Goal: Check status: Check status

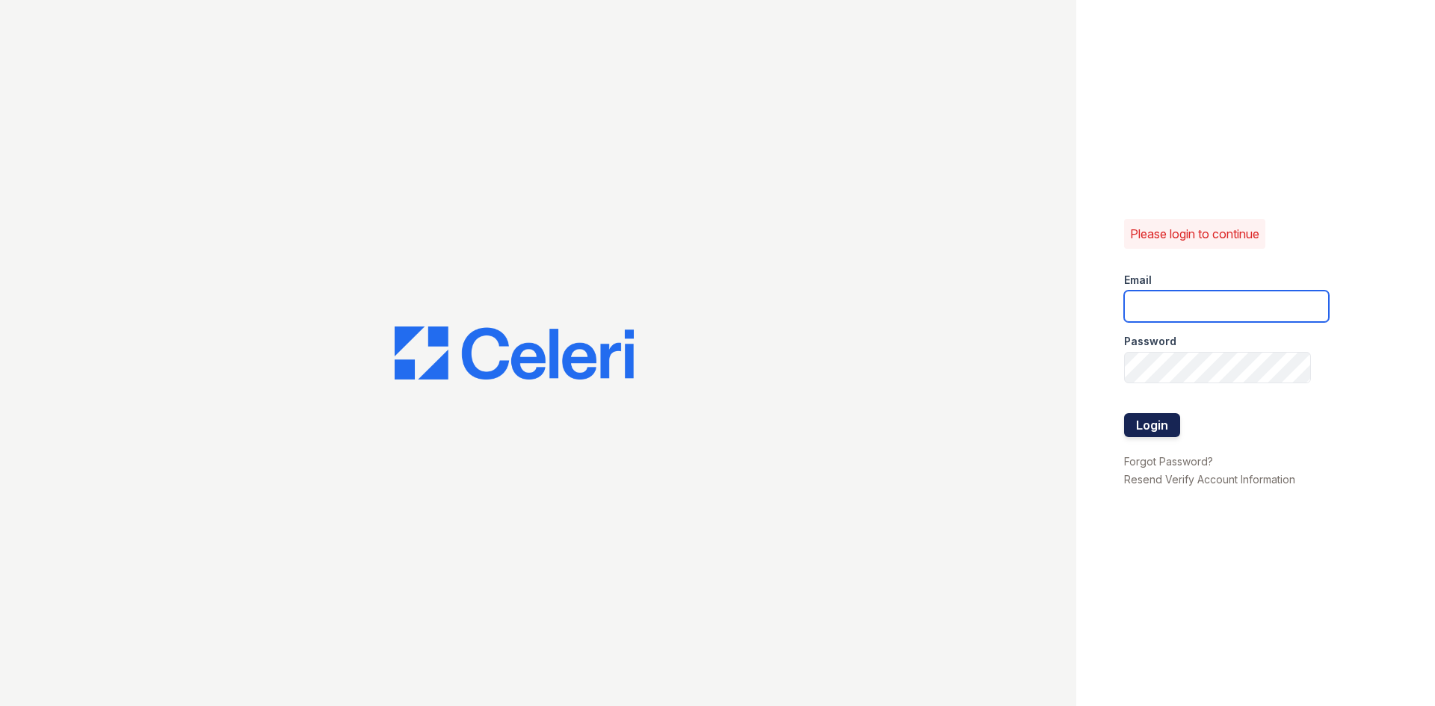
type input "[DOMAIN_NAME][EMAIL_ADDRESS][DOMAIN_NAME]"
click at [1138, 436] on button "Login" at bounding box center [1152, 425] width 56 height 24
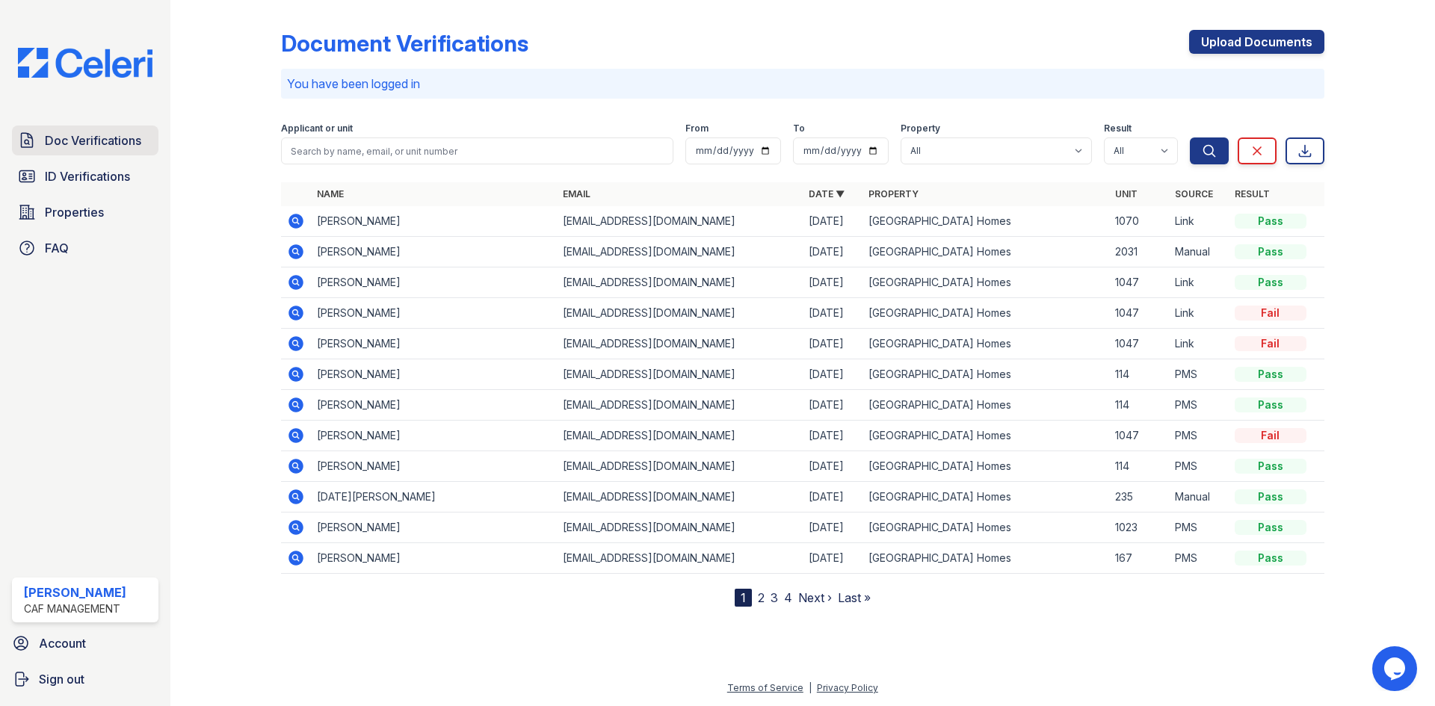
click at [77, 141] on span "Doc Verifications" at bounding box center [93, 141] width 96 height 18
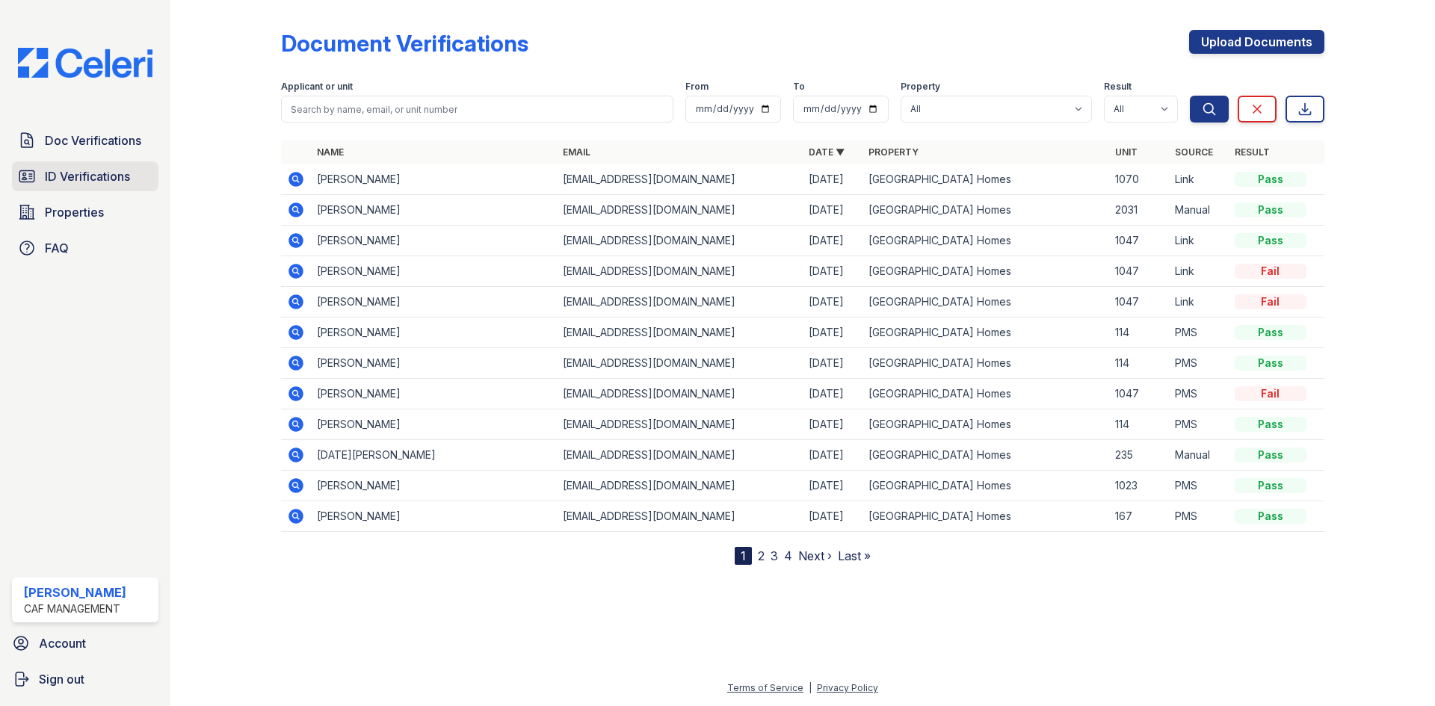
click at [70, 179] on span "ID Verifications" at bounding box center [87, 176] width 85 height 18
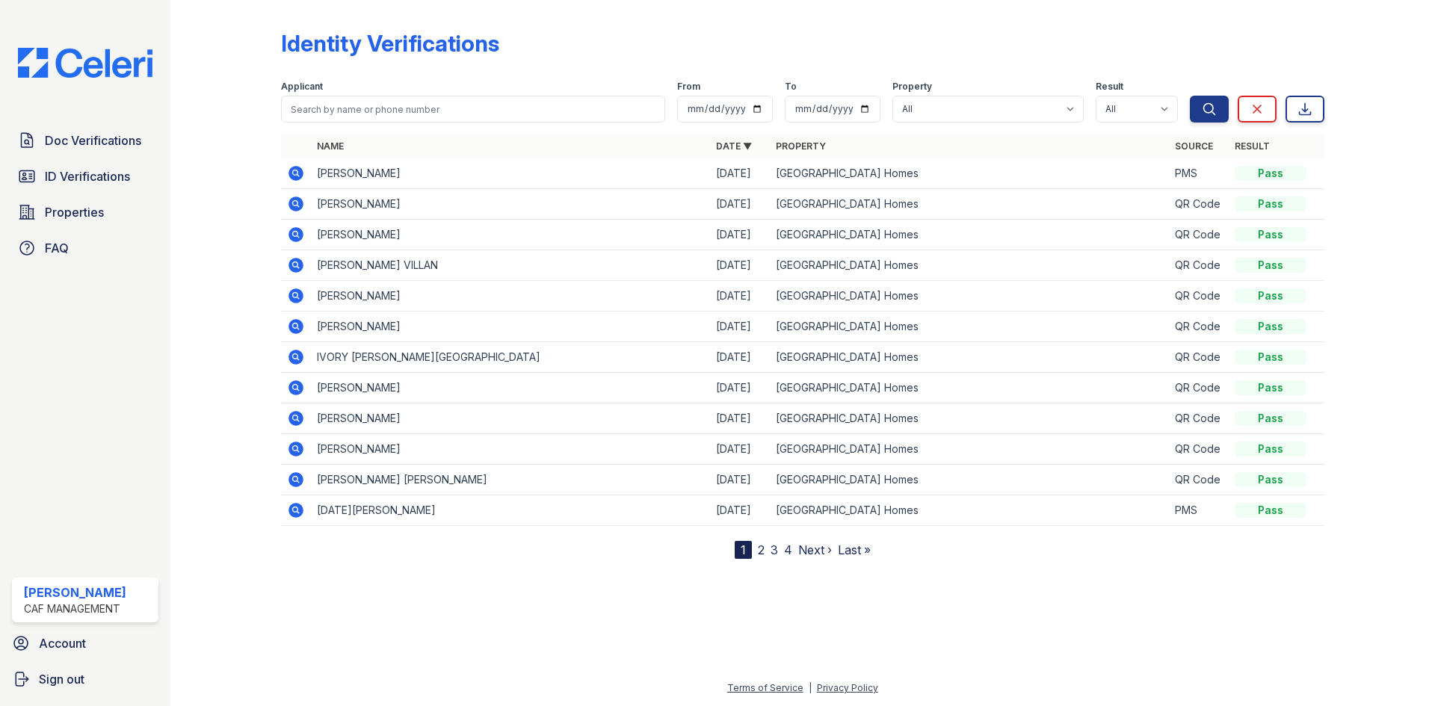
click at [294, 173] on icon at bounding box center [295, 172] width 4 height 4
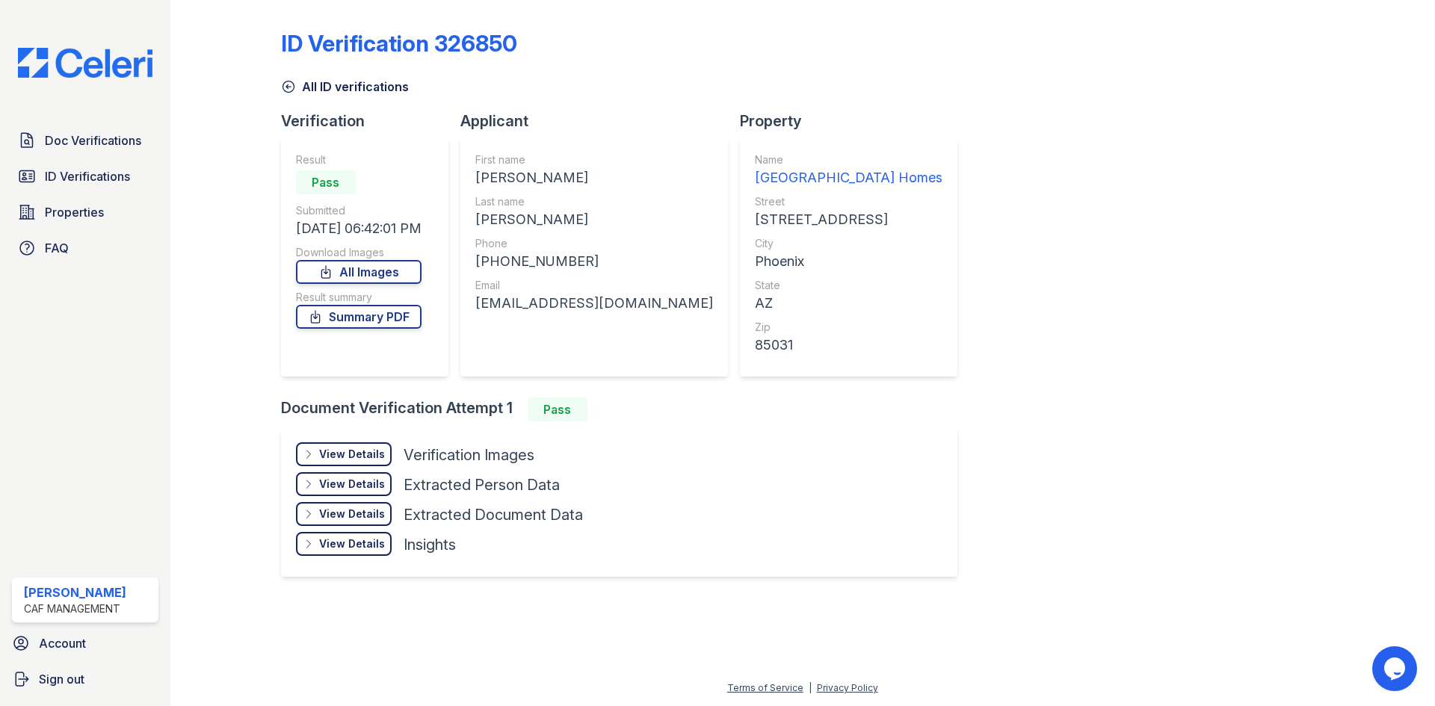
click at [288, 81] on icon at bounding box center [287, 86] width 11 height 11
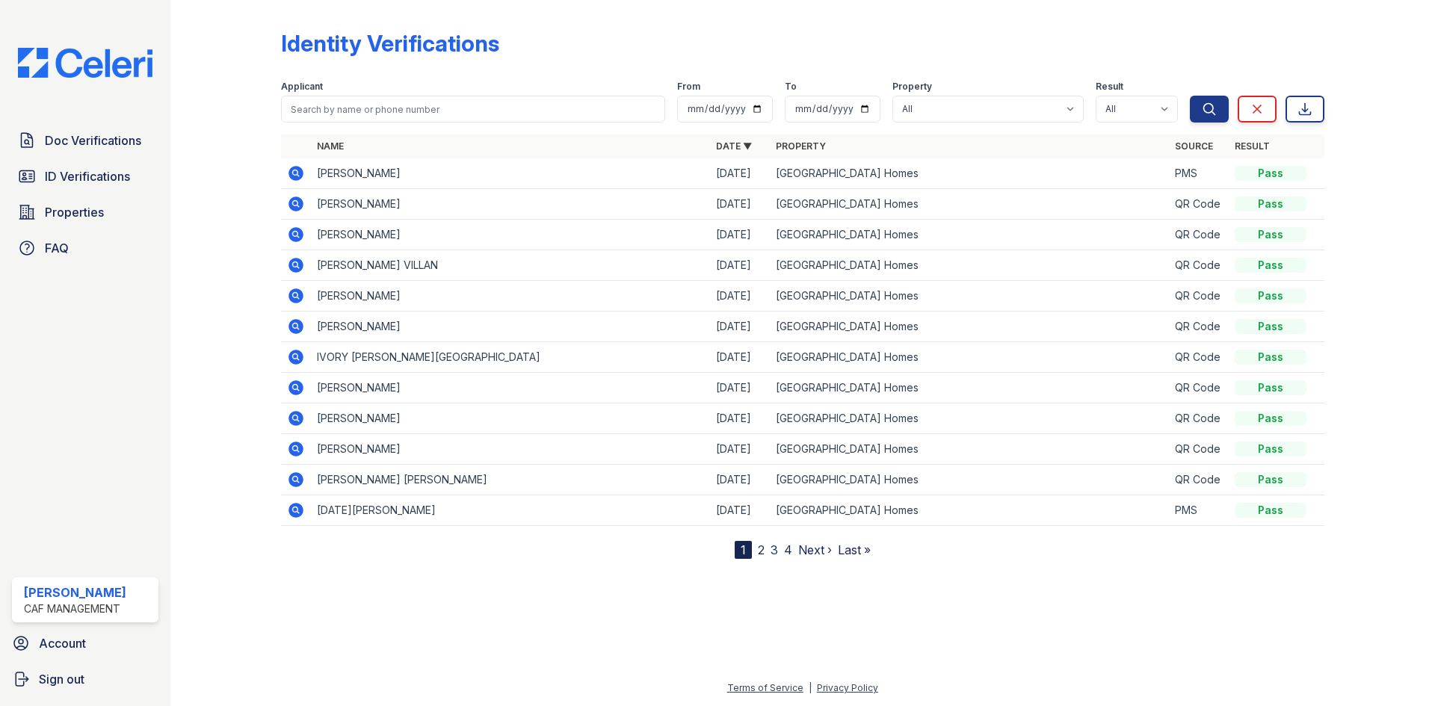
click at [87, 125] on div "Doc Verifications ID Verifications Properties FAQ Nicole Ramirez CAF Management…" at bounding box center [85, 353] width 170 height 706
click at [80, 143] on span "Doc Verifications" at bounding box center [93, 141] width 96 height 18
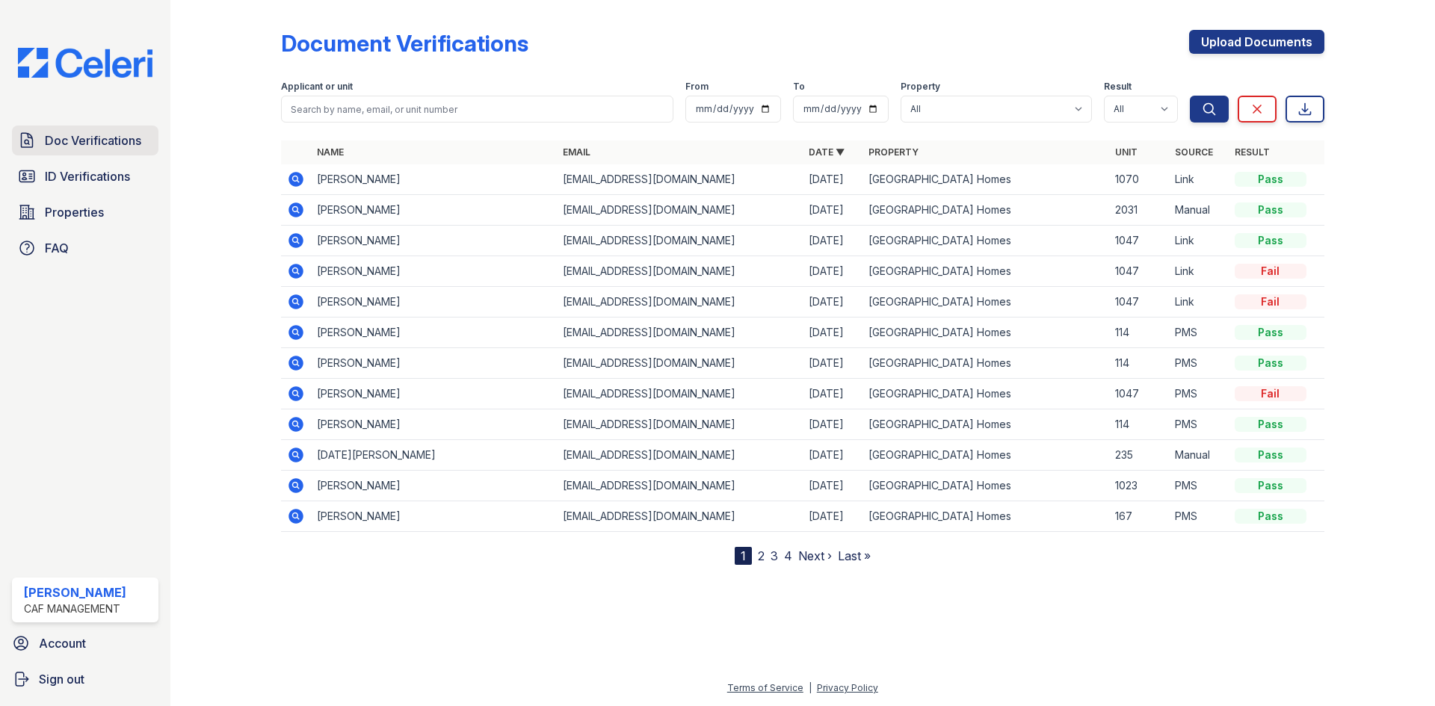
click at [87, 155] on link "Doc Verifications" at bounding box center [85, 141] width 146 height 30
